Goal: Check status: Check status

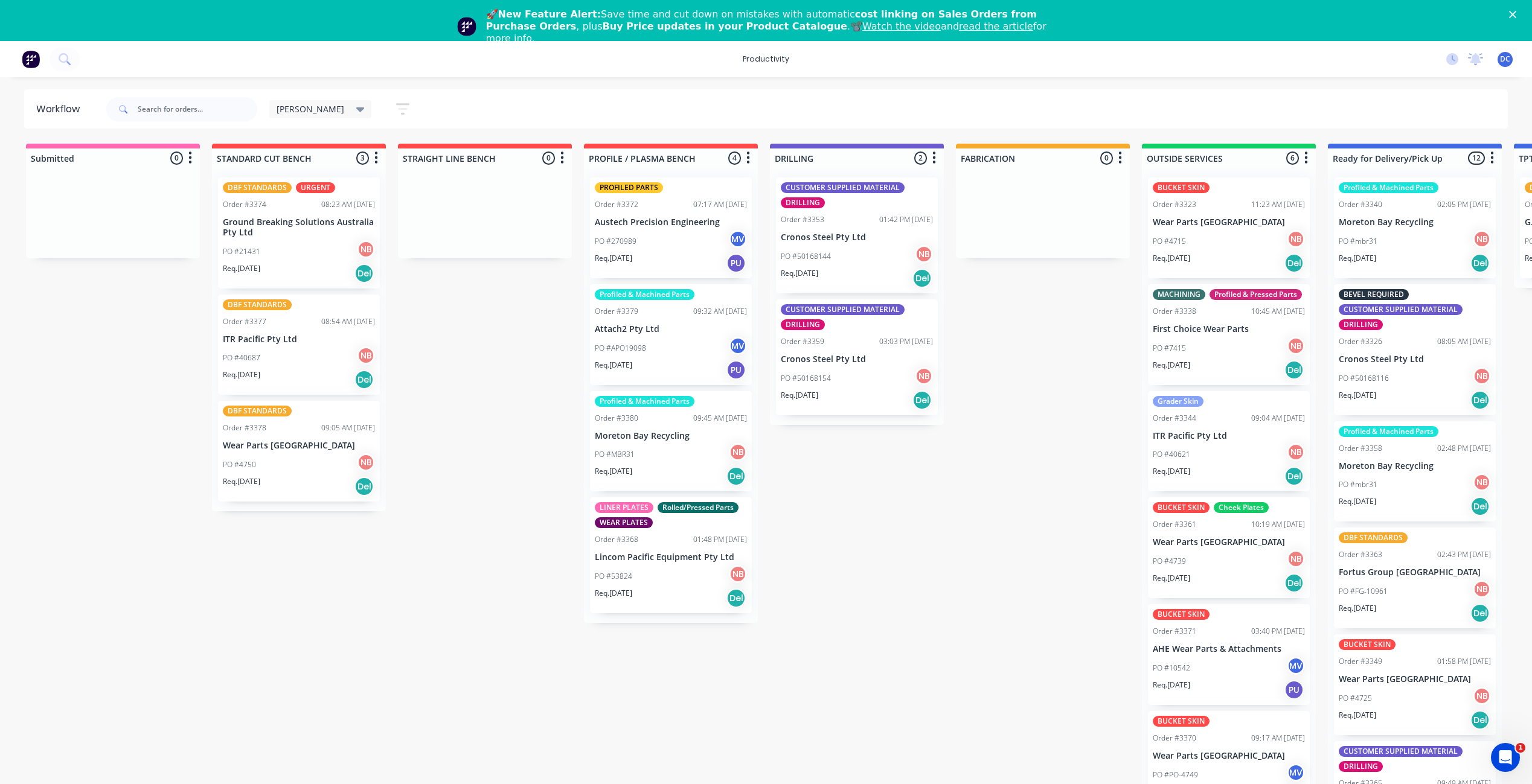
scroll to position [389, 0]
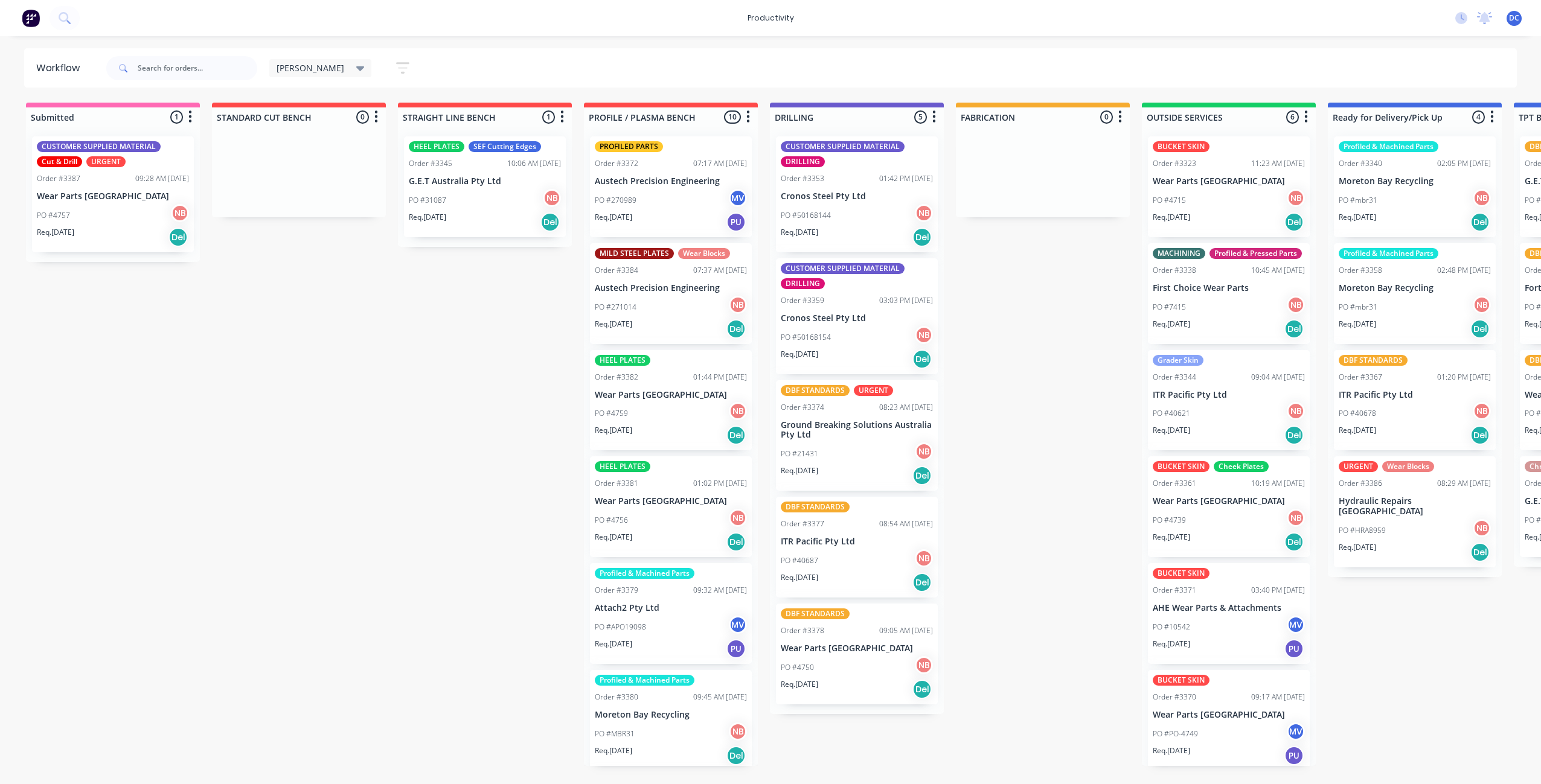
click at [398, 67] on icon "button" at bounding box center [402, 68] width 9 height 2
click at [340, 109] on div "Show/Hide statuses" at bounding box center [336, 107] width 91 height 13
click at [341, 107] on div "Show/Hide statuses" at bounding box center [336, 107] width 91 height 13
click at [387, 251] on icon "button" at bounding box center [391, 252] width 9 height 13
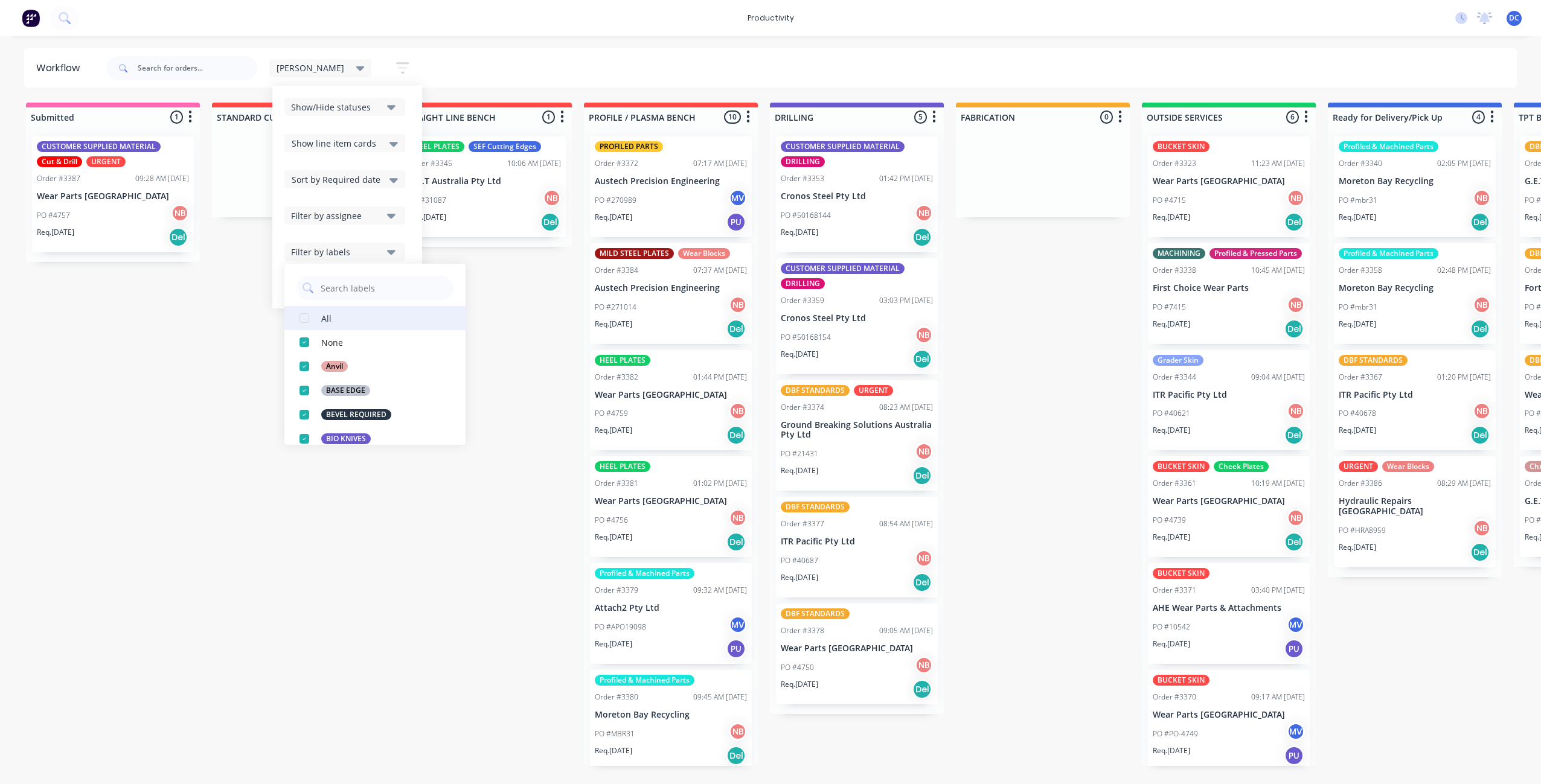
click at [321, 318] on div "All" at bounding box center [326, 318] width 10 height 13
click at [197, 542] on div "Submitted 1 Sort By Created date Required date Order number Customer name Most …" at bounding box center [997, 434] width 2013 height 663
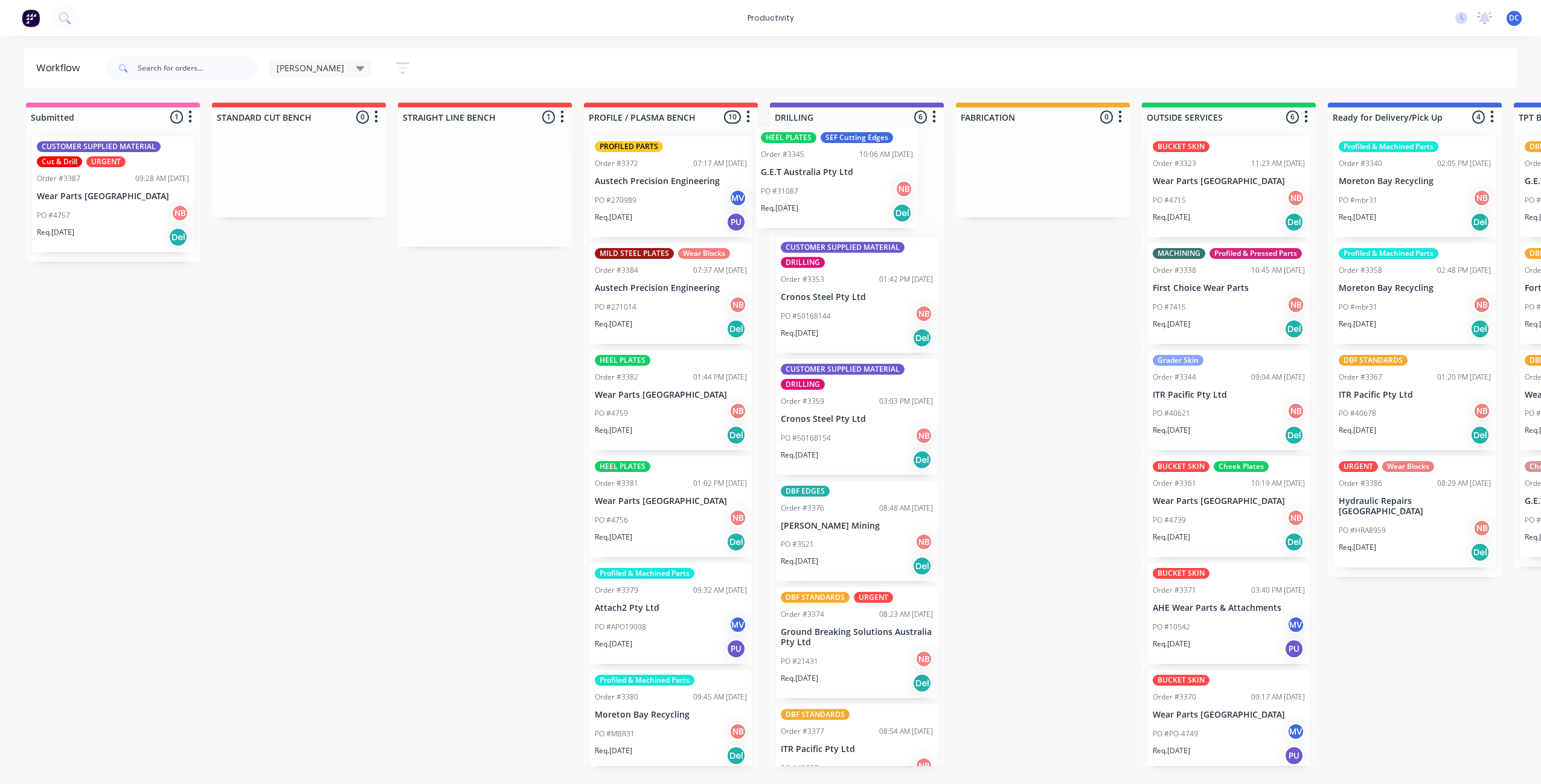
drag, startPoint x: 476, startPoint y: 216, endPoint x: 831, endPoint y: 206, distance: 355.1
click at [831, 206] on div "Submitted 1 Sort By Created date Required date Order number Customer name Most …" at bounding box center [997, 434] width 2013 height 663
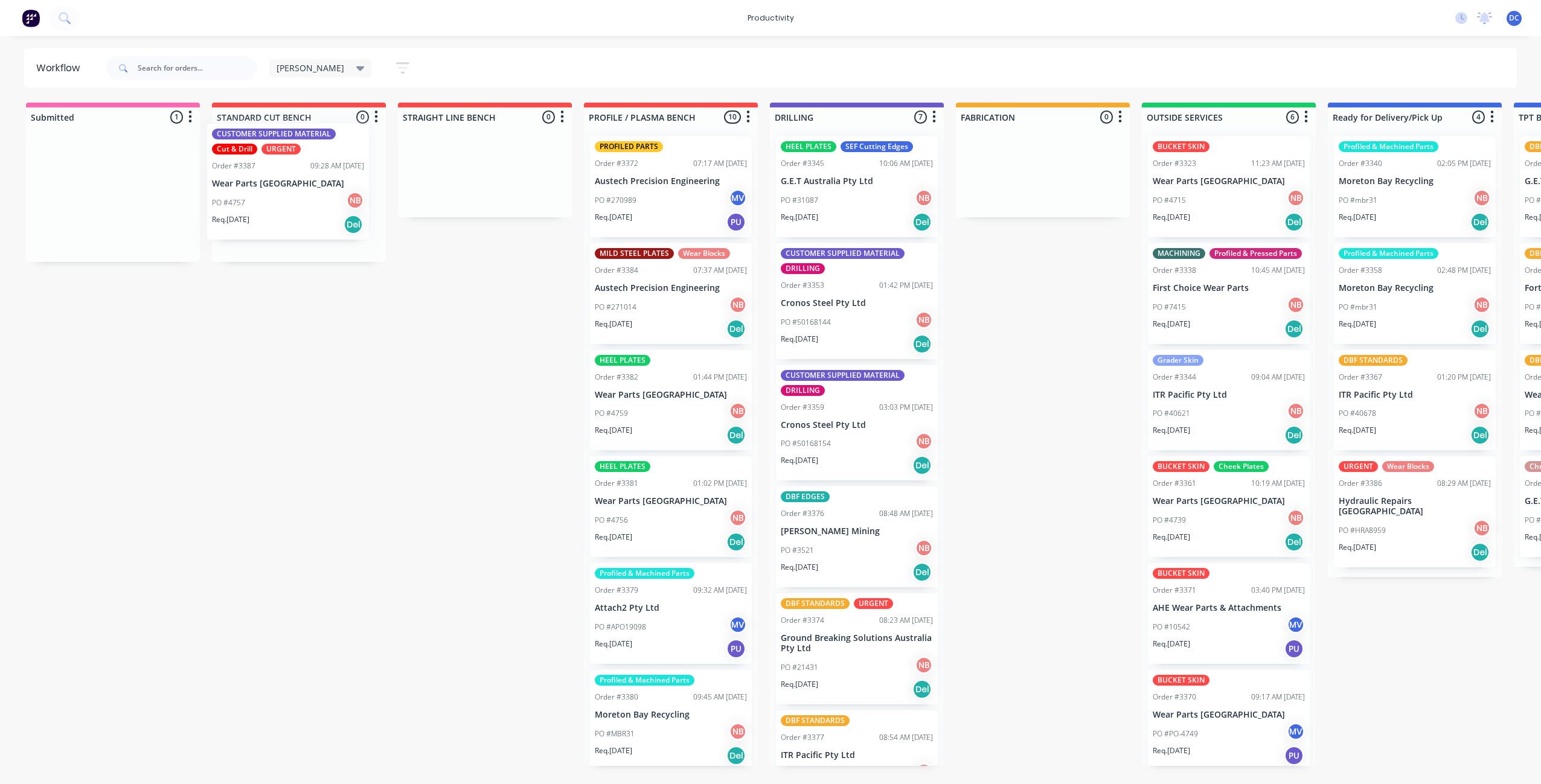
drag, startPoint x: 109, startPoint y: 246, endPoint x: 288, endPoint y: 234, distance: 179.4
click at [288, 234] on div "Submitted 1 Sort By Created date Required date Order number Customer name Most …" at bounding box center [997, 434] width 2013 height 663
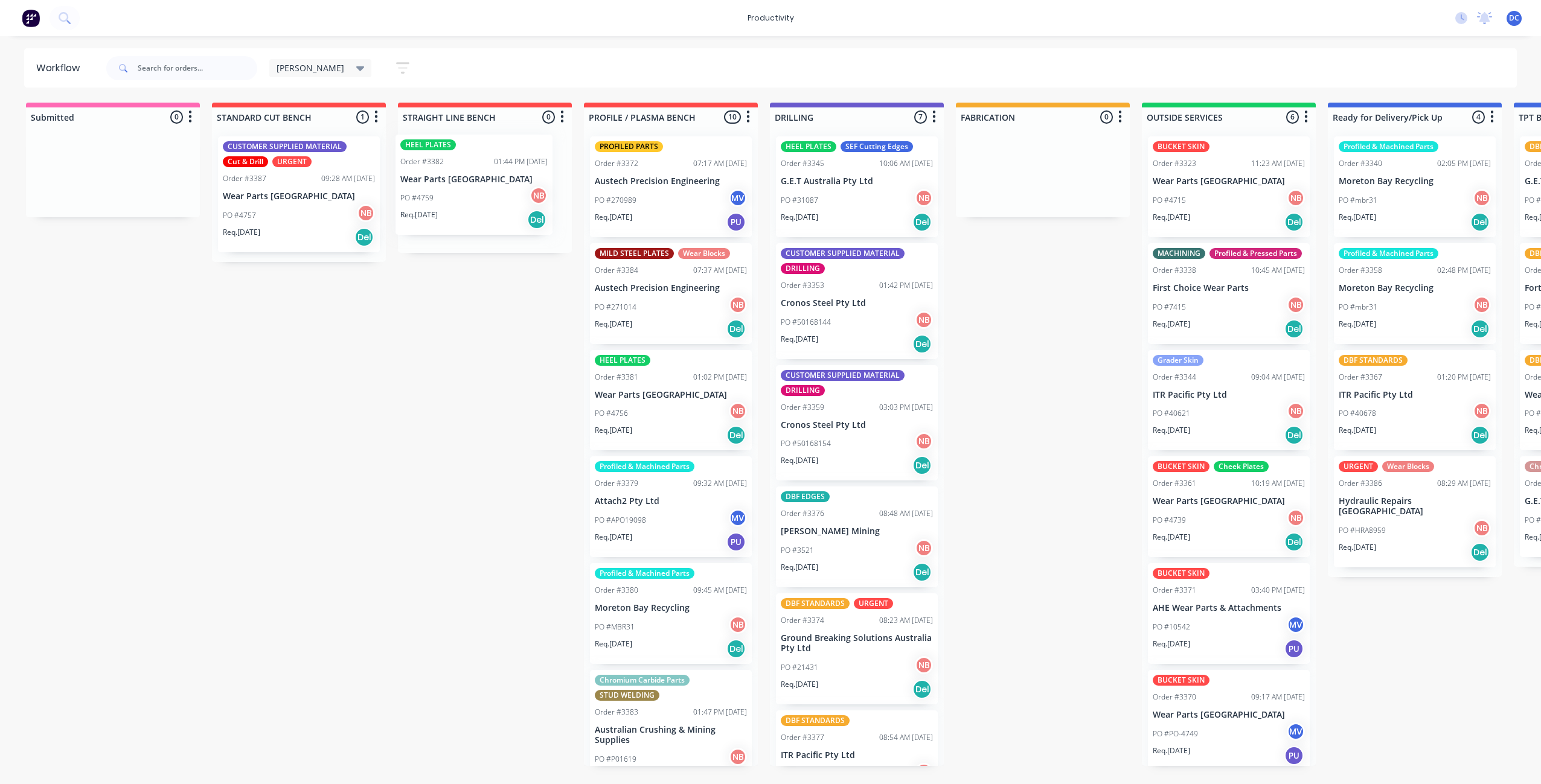
drag, startPoint x: 657, startPoint y: 436, endPoint x: 459, endPoint y: 221, distance: 292.3
click at [459, 221] on div "Submitted 0 Sort By Created date Required date Order number Customer name Most …" at bounding box center [997, 434] width 2013 height 663
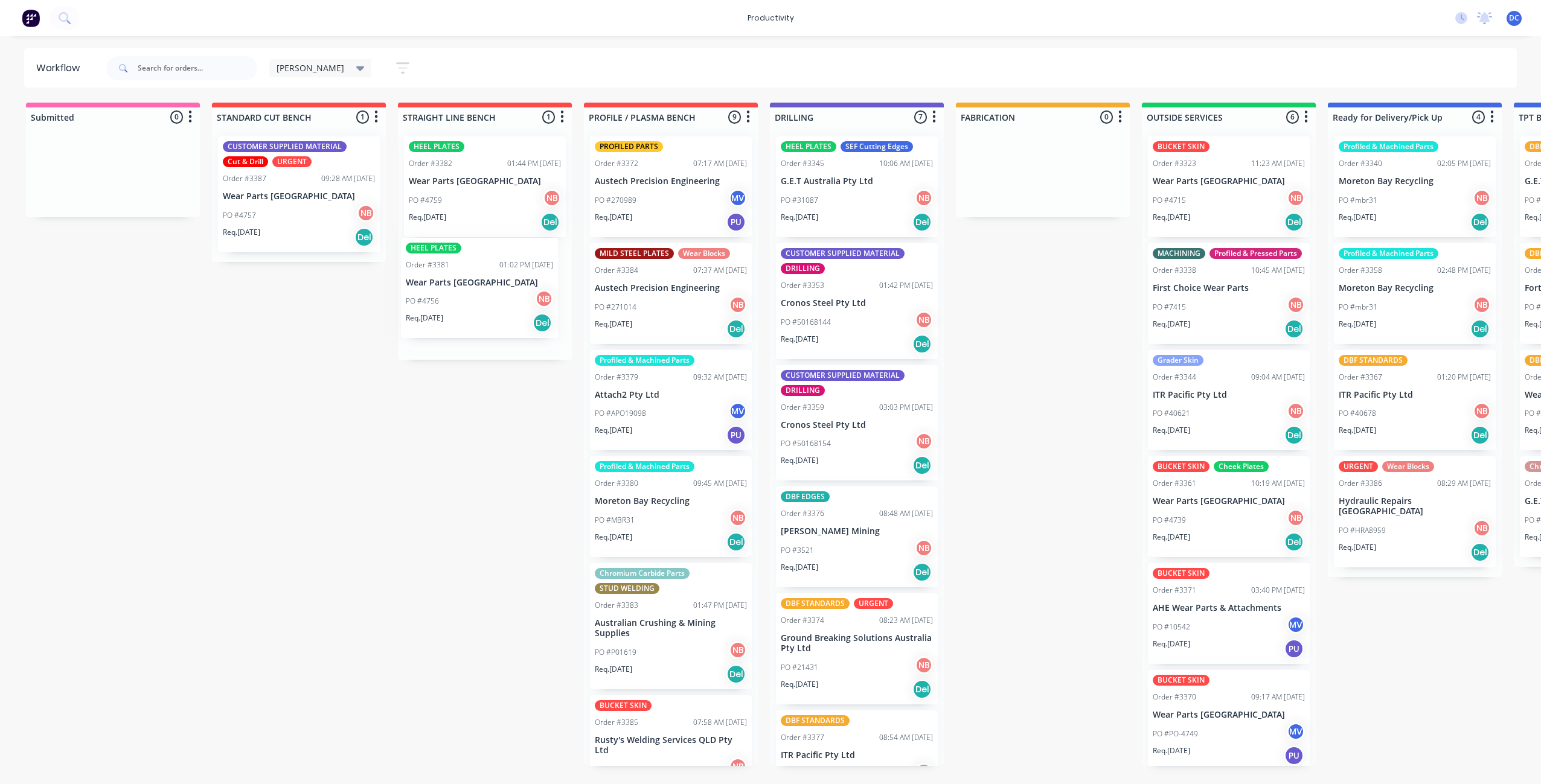
drag, startPoint x: 669, startPoint y: 420, endPoint x: 476, endPoint y: 305, distance: 224.7
click at [476, 305] on div "Submitted 0 Sort By Created date Required date Order number Customer name Most …" at bounding box center [997, 434] width 2013 height 663
click at [845, 744] on div "DBF STANDARDS Order #3377 08:54 AM [DATE] ITR Pacific Pty Ltd PO #40687 NB Req.…" at bounding box center [857, 760] width 162 height 101
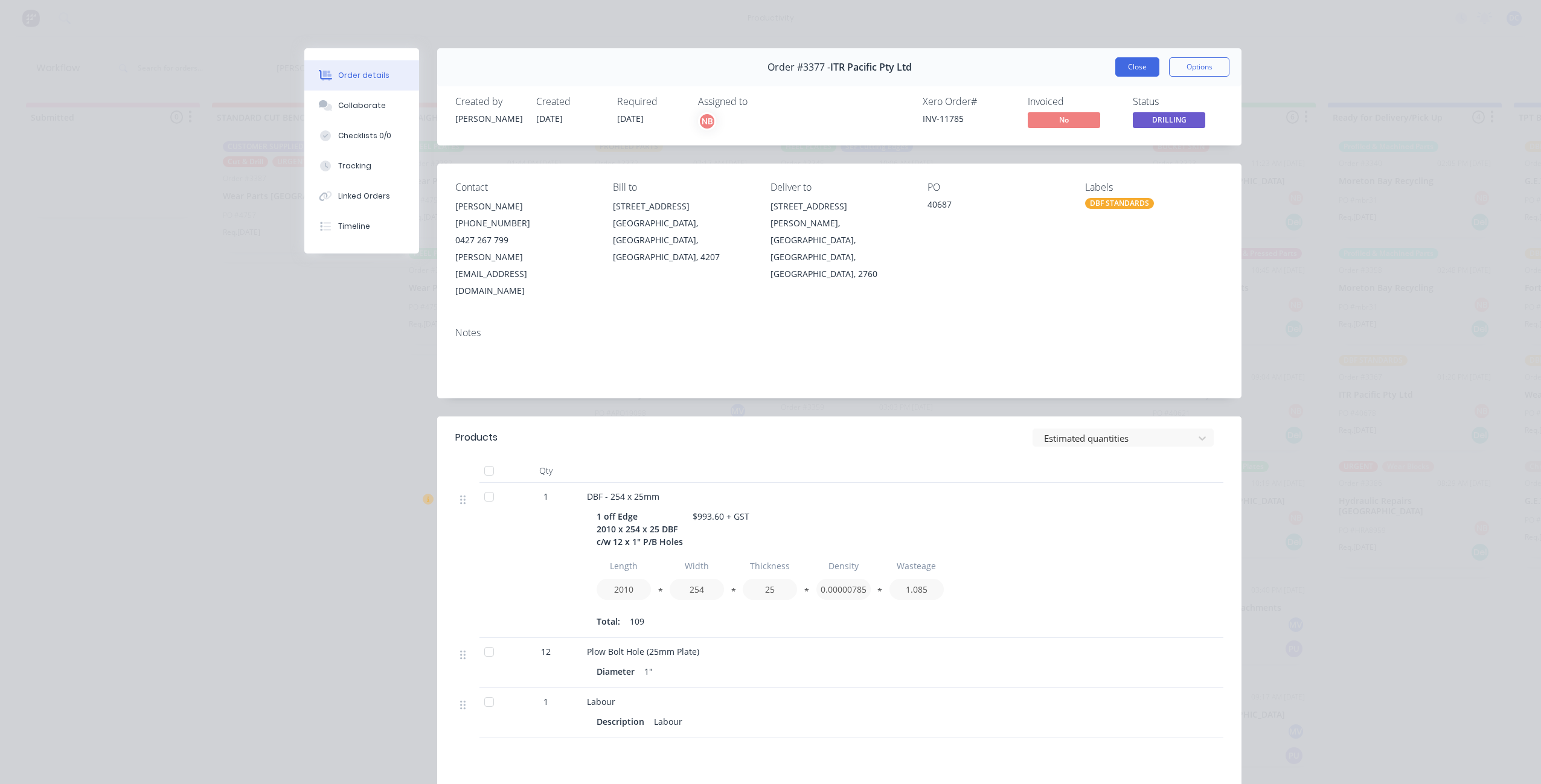
click at [1147, 65] on button "Close" at bounding box center [1137, 67] width 44 height 20
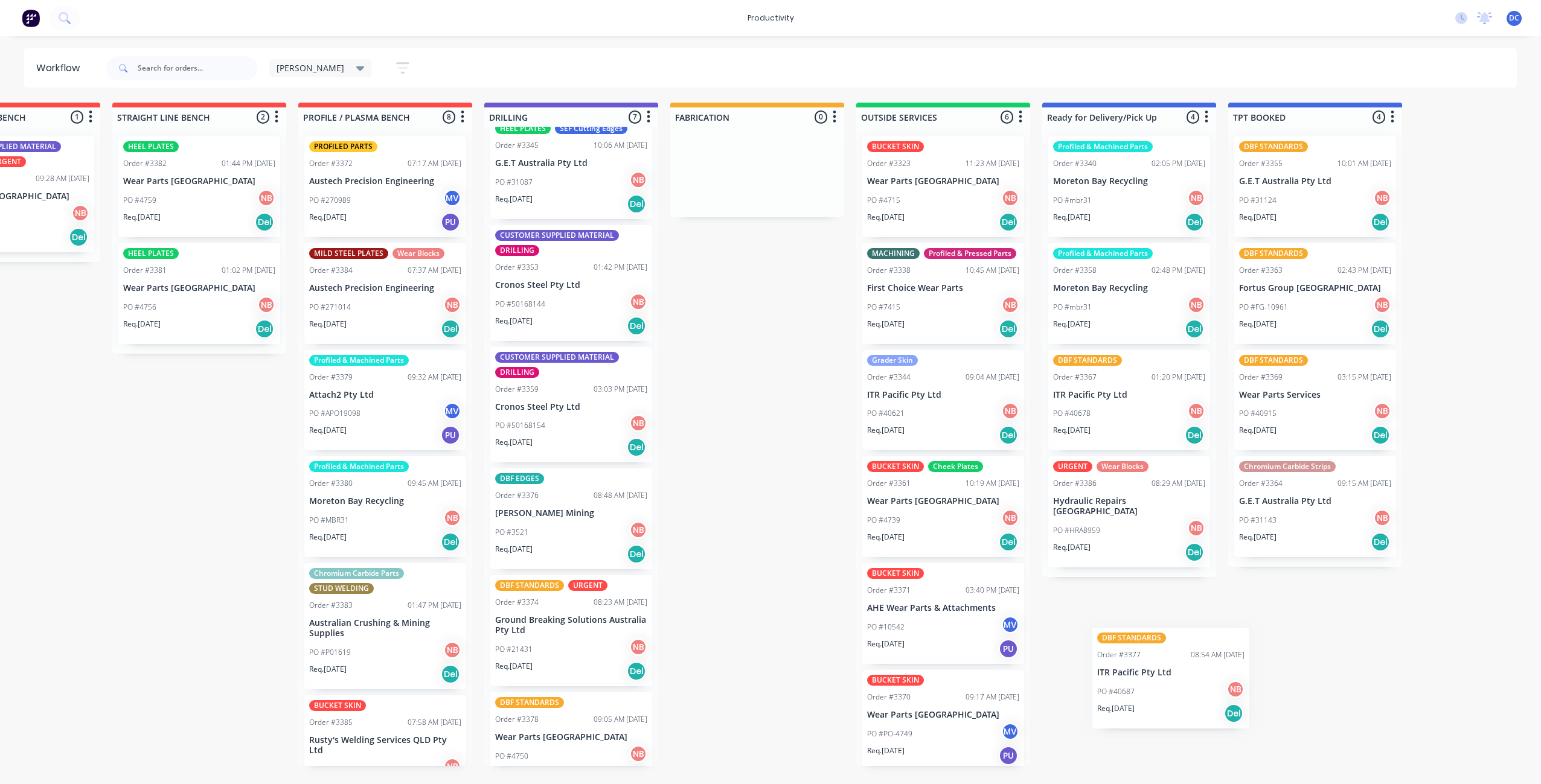
scroll to position [0, 292]
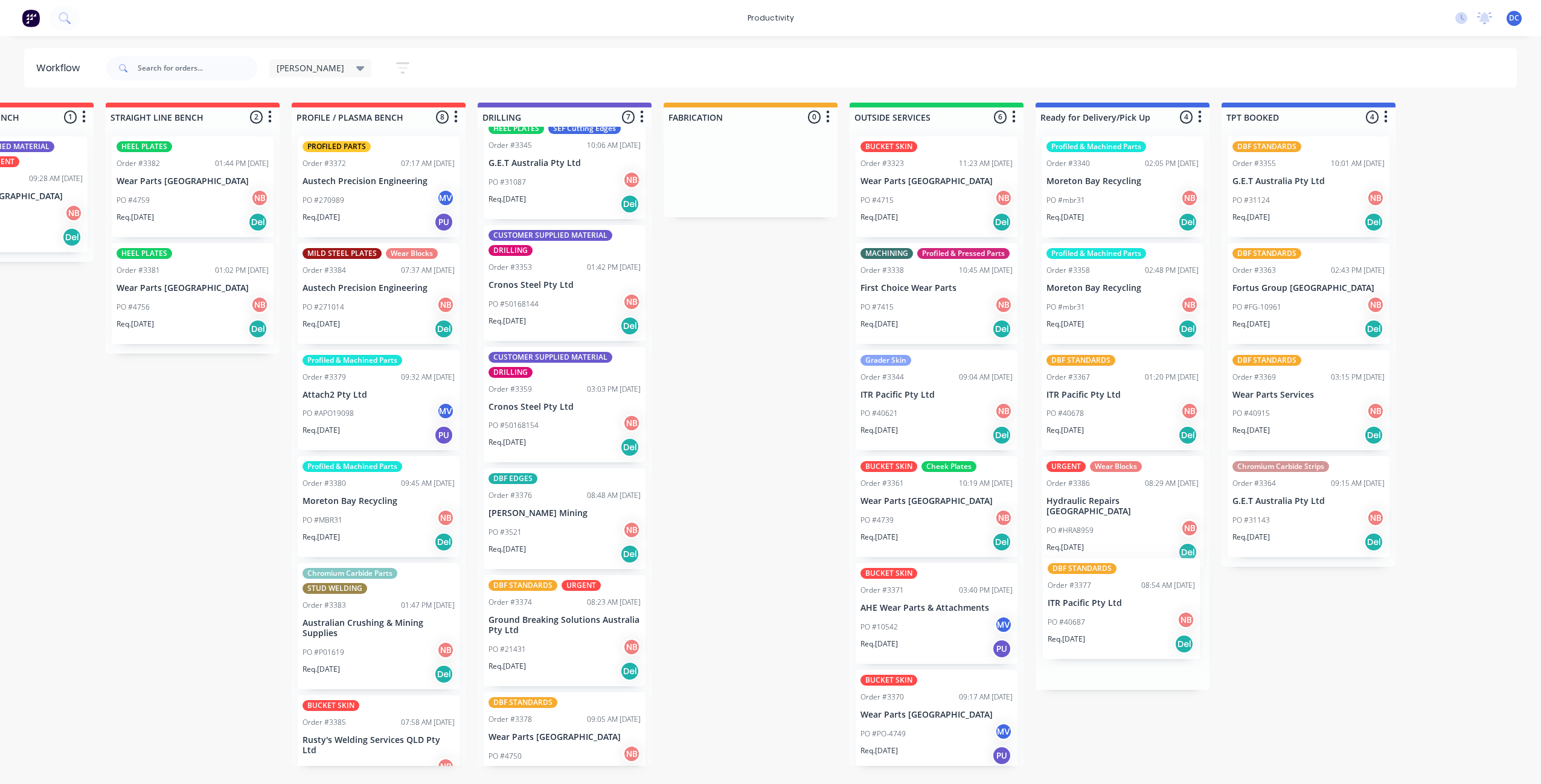
drag, startPoint x: 812, startPoint y: 769, endPoint x: 1079, endPoint y: 613, distance: 309.2
click at [1081, 615] on div "Submitted 0 Sort By Created date Required date Order number Customer name Most …" at bounding box center [705, 434] width 2013 height 663
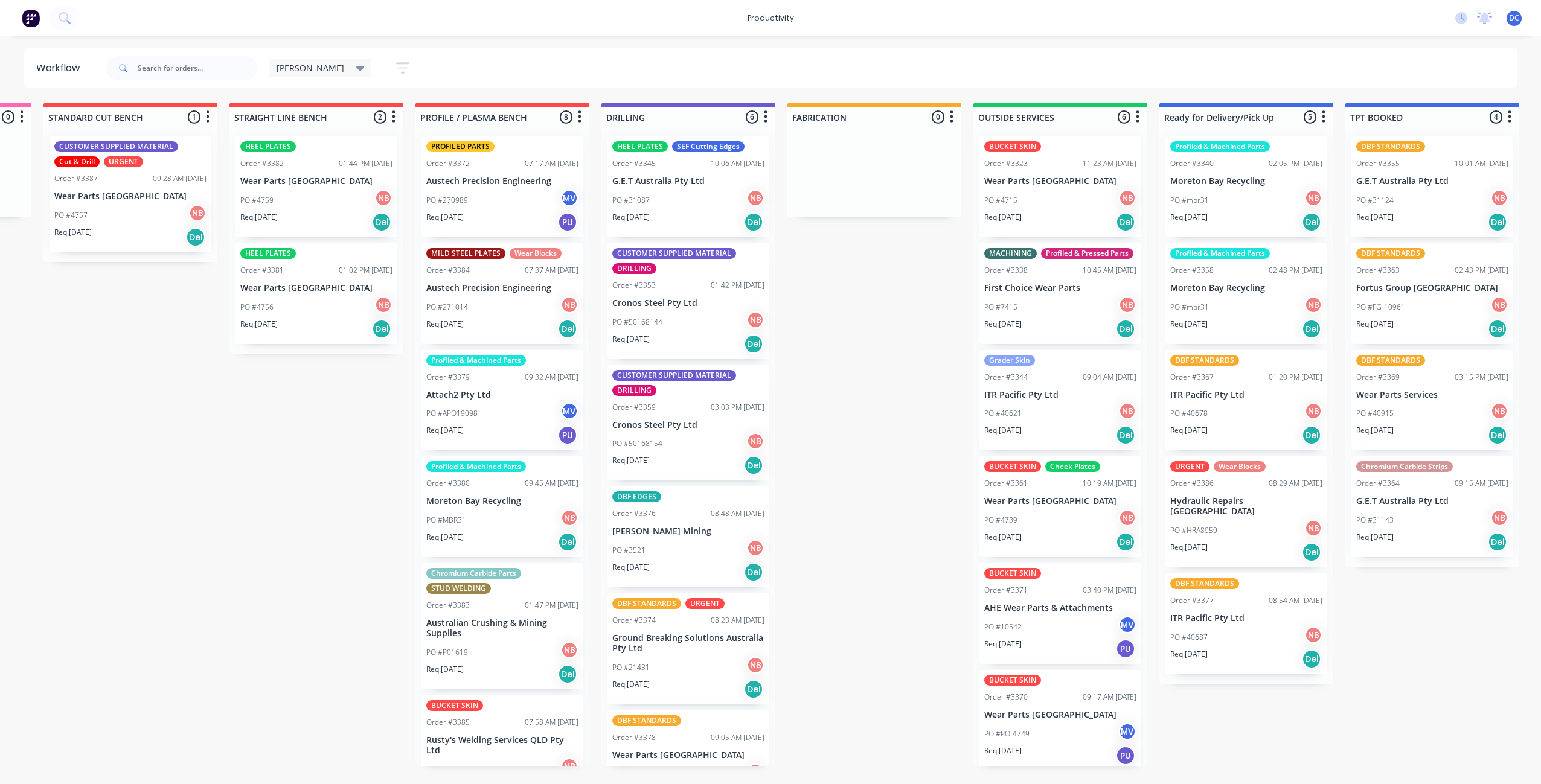
scroll to position [0, 0]
